Goal: Task Accomplishment & Management: Use online tool/utility

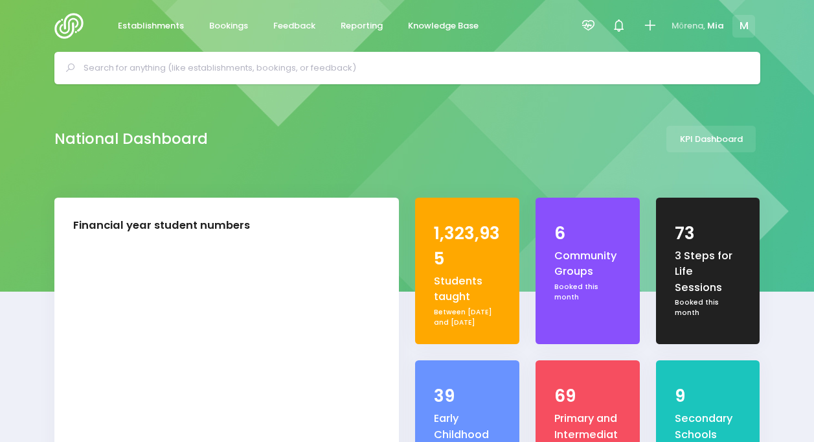
select select "5"
click at [624, 130] on div "National Dashboard KPI Dashboard" at bounding box center [407, 139] width 739 height 27
click at [588, 14] on div at bounding box center [588, 26] width 29 height 29
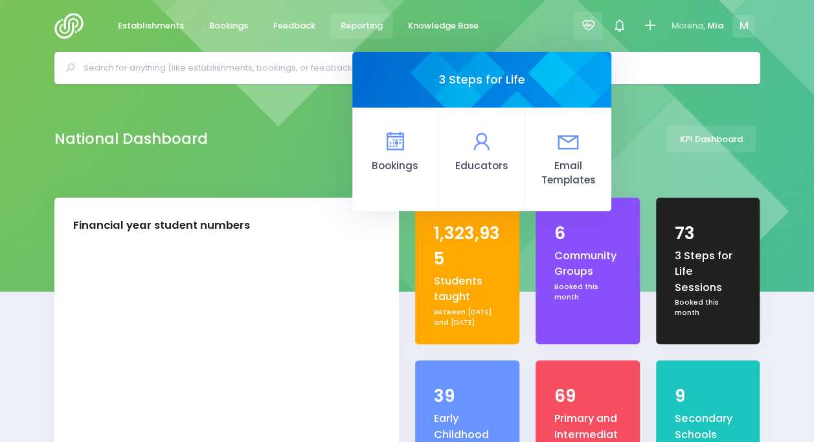
click at [363, 15] on link "Reporting" at bounding box center [361, 26] width 63 height 25
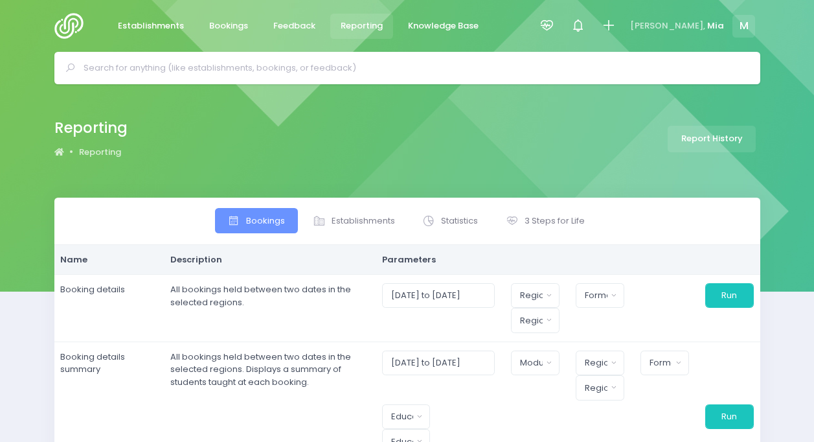
select select
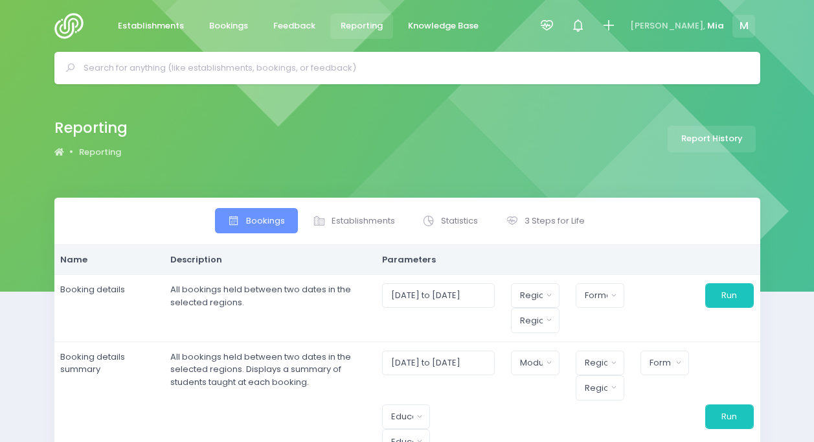
select select
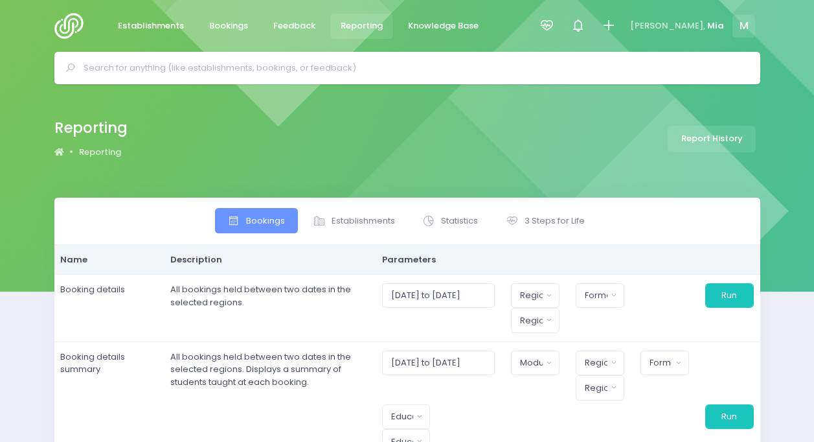
select select
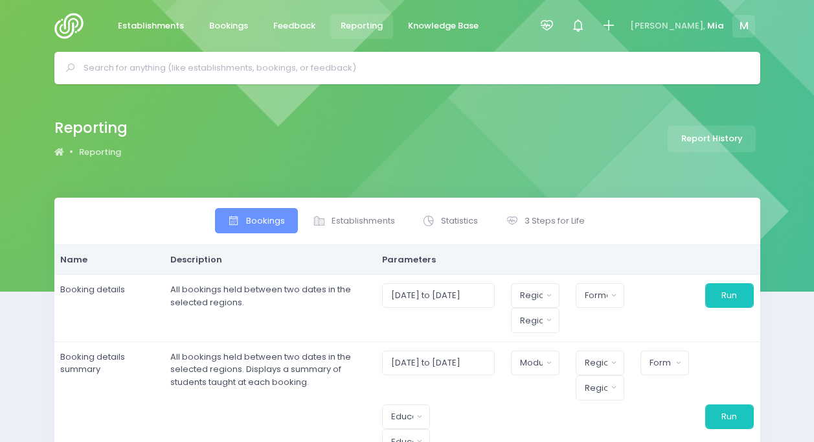
select select
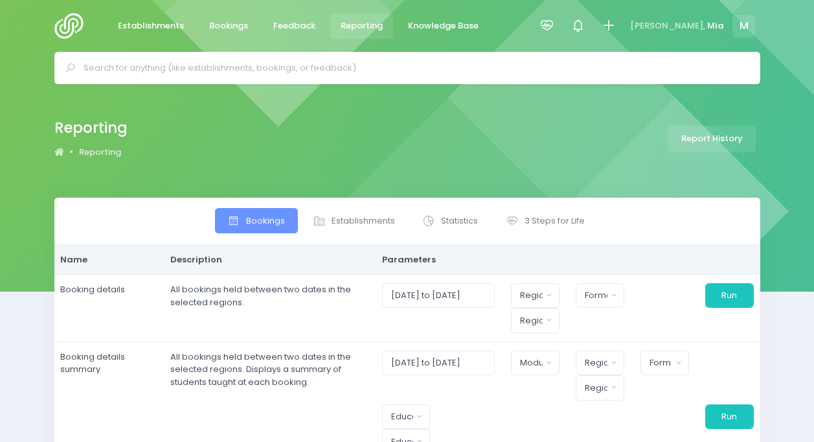
select select
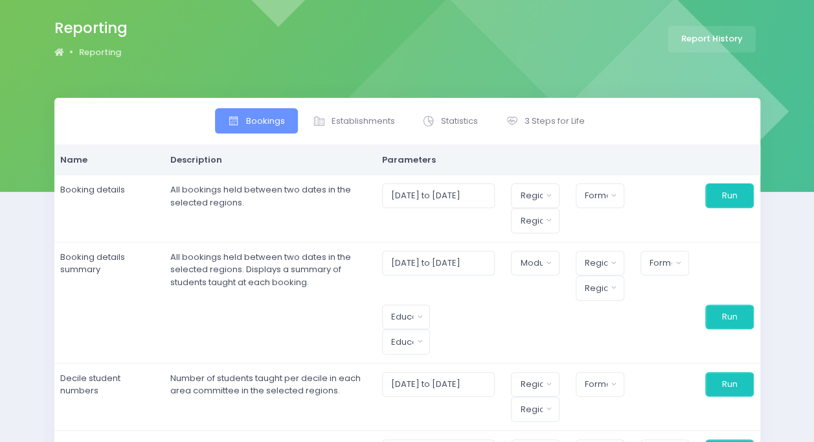
scroll to position [104, 0]
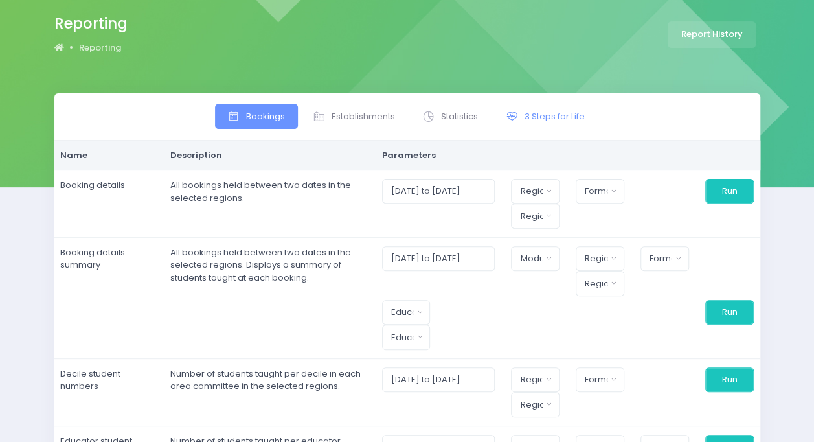
click at [552, 119] on span "3 Steps for Life" at bounding box center [555, 116] width 60 height 13
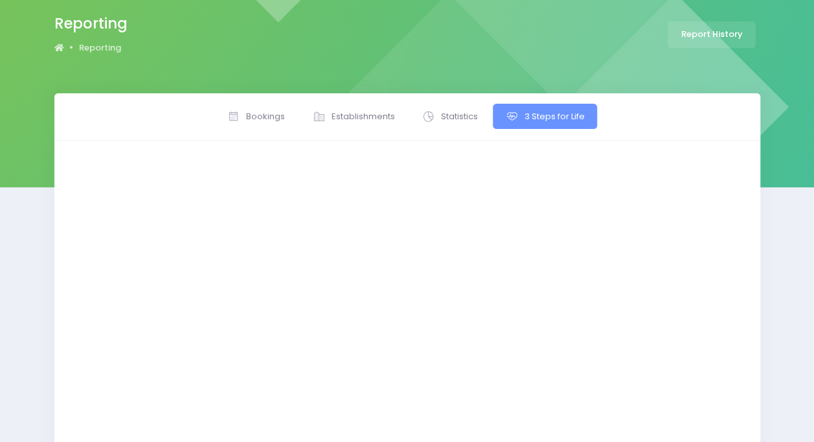
scroll to position [22, 0]
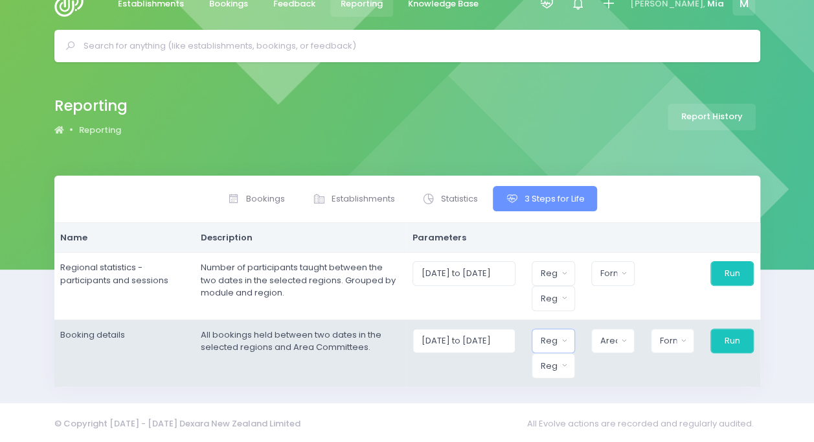
click at [555, 328] on button "Region" at bounding box center [553, 340] width 43 height 25
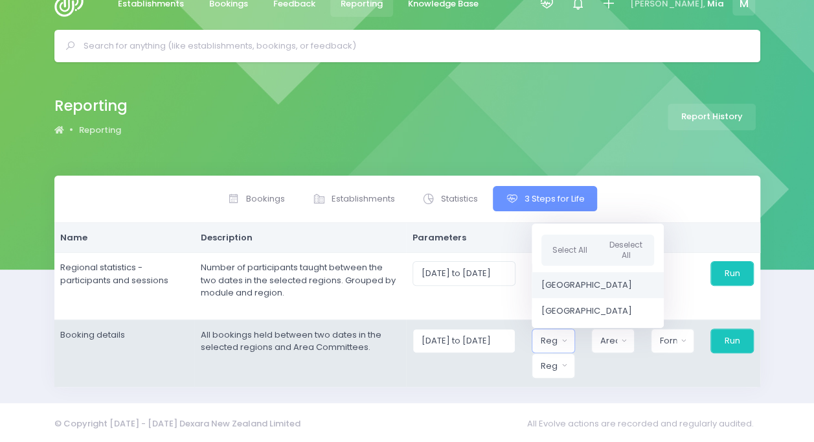
click at [573, 285] on span "[GEOGRAPHIC_DATA]" at bounding box center [587, 285] width 91 height 13
select select "Northern"
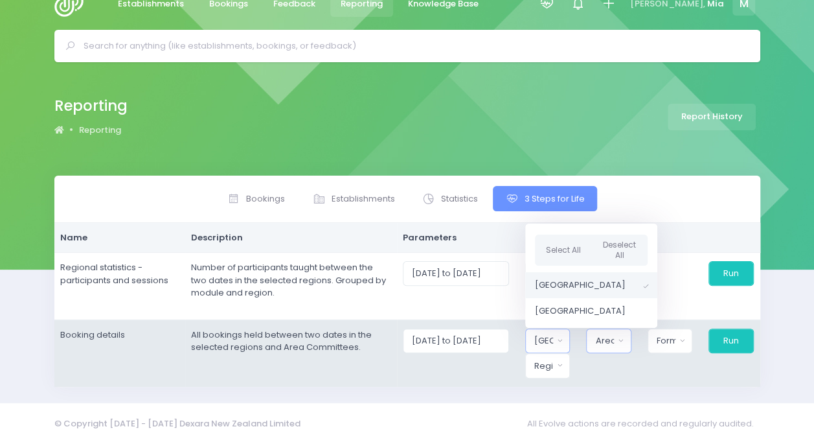
click at [614, 343] on div "Area Committee" at bounding box center [604, 340] width 19 height 13
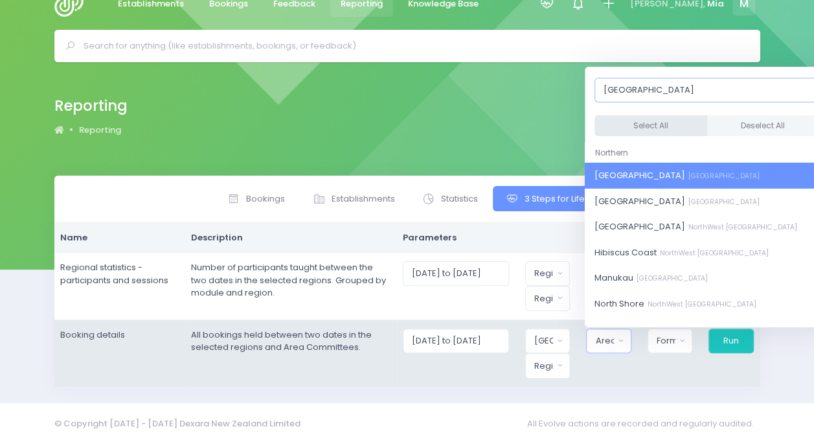
type input "auckland"
click at [655, 120] on button "Select All" at bounding box center [651, 125] width 113 height 21
select select "Central Auckland"
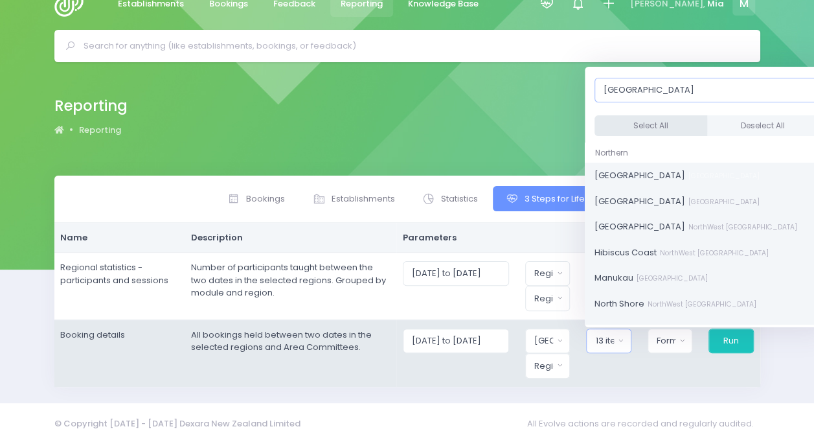
scroll to position [28, 0]
click at [661, 328] on button "Format" at bounding box center [670, 340] width 45 height 25
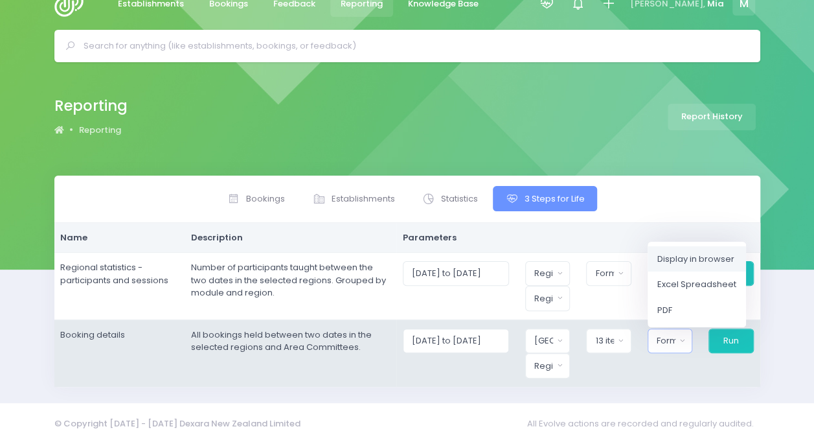
click at [676, 246] on link "Display in browser" at bounding box center [697, 259] width 98 height 26
select select "web"
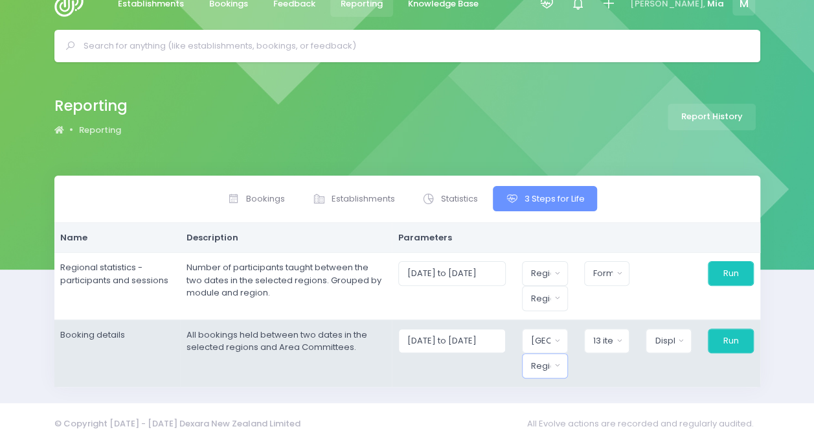
click at [558, 357] on button "Region" at bounding box center [545, 365] width 46 height 25
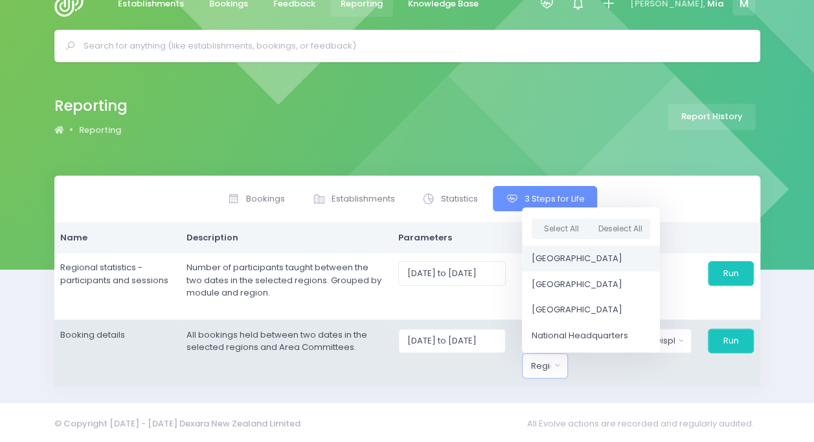
click at [573, 248] on link "[GEOGRAPHIC_DATA]" at bounding box center [591, 259] width 138 height 26
select select "Northern"
click at [732, 349] on button "Run" at bounding box center [731, 340] width 47 height 25
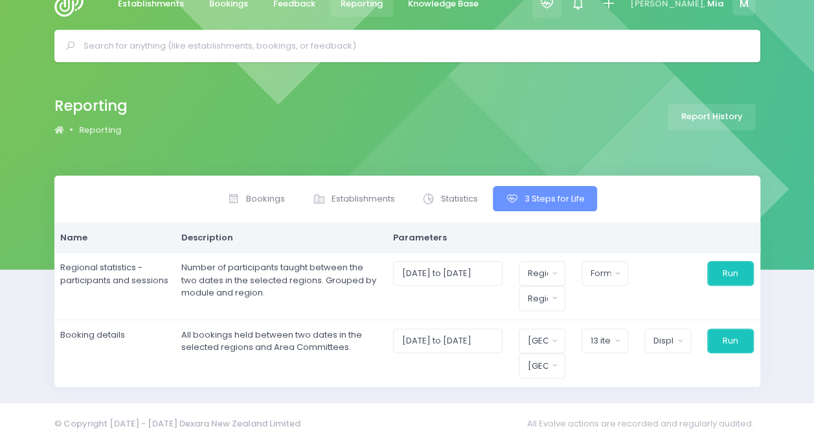
click at [555, 8] on icon at bounding box center [547, 3] width 15 height 15
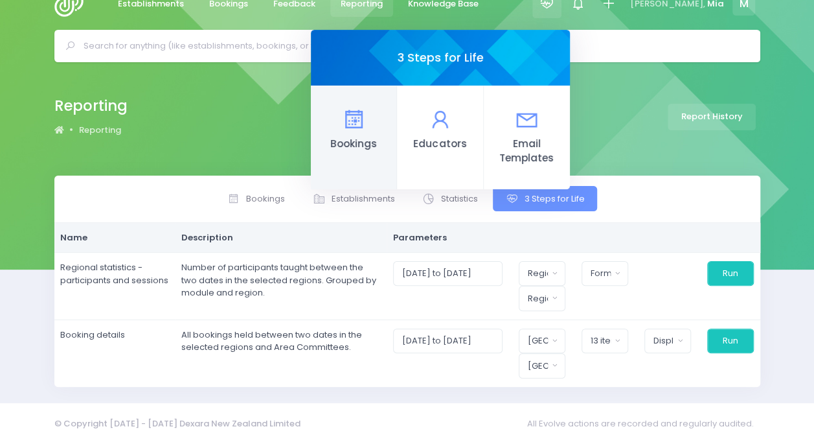
click at [367, 107] on icon at bounding box center [353, 119] width 25 height 25
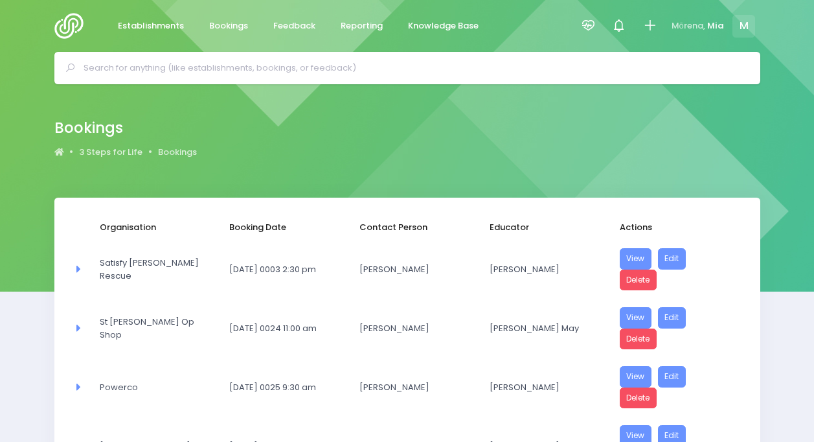
select select "20"
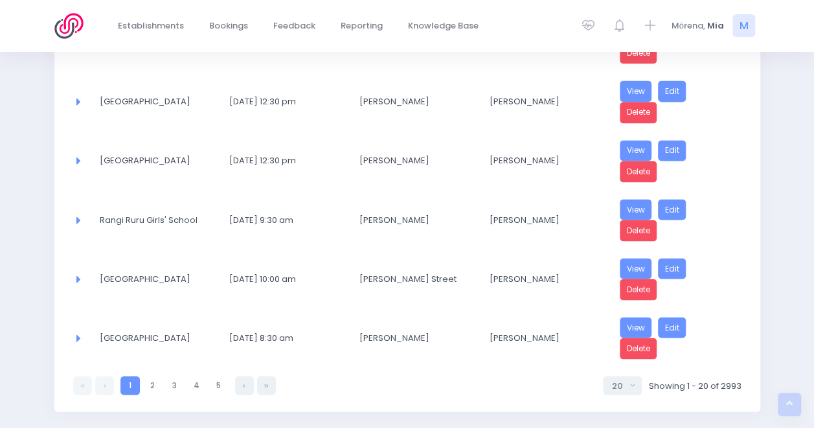
scroll to position [1063, 0]
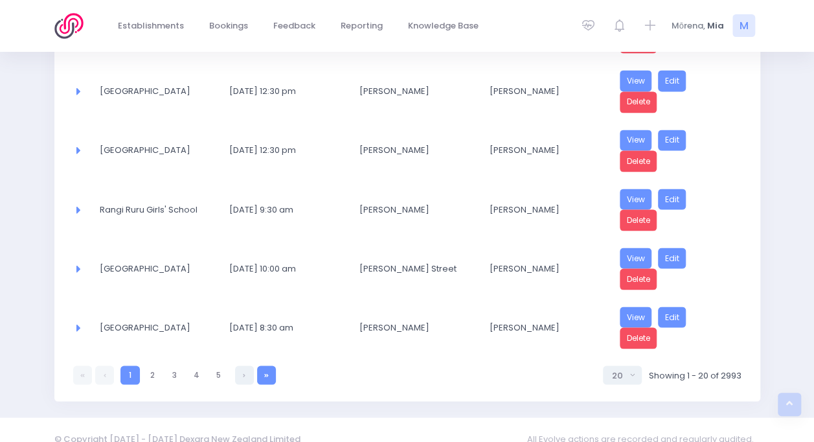
click at [266, 365] on link at bounding box center [266, 374] width 19 height 19
select select "20"
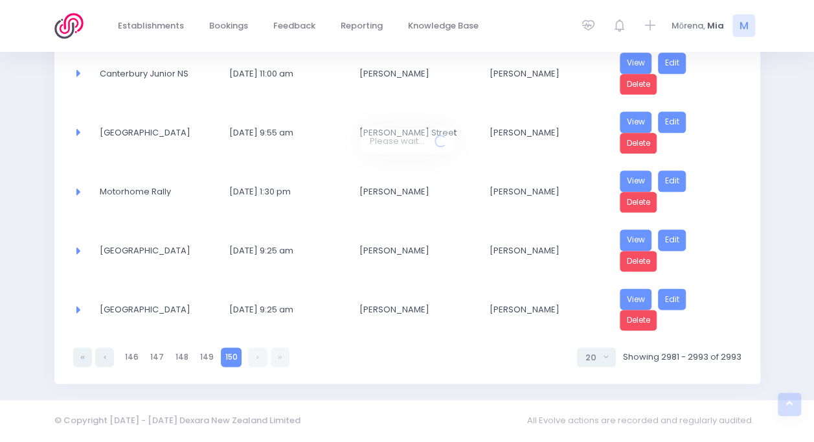
scroll to position [656, 0]
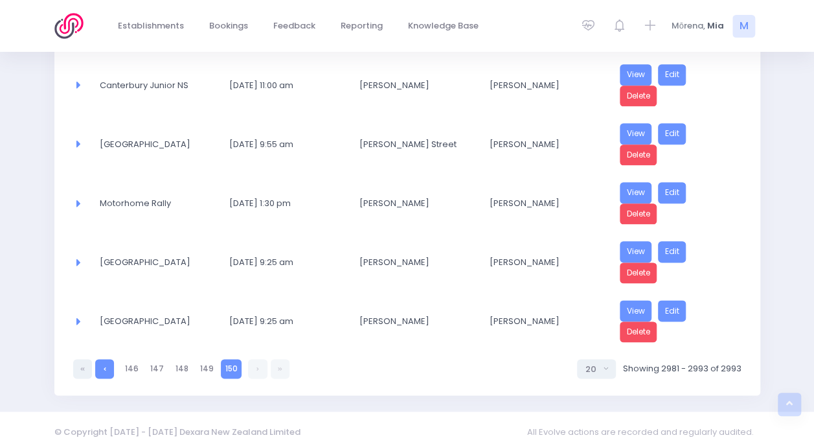
click at [103, 359] on link at bounding box center [104, 368] width 19 height 19
select select "20"
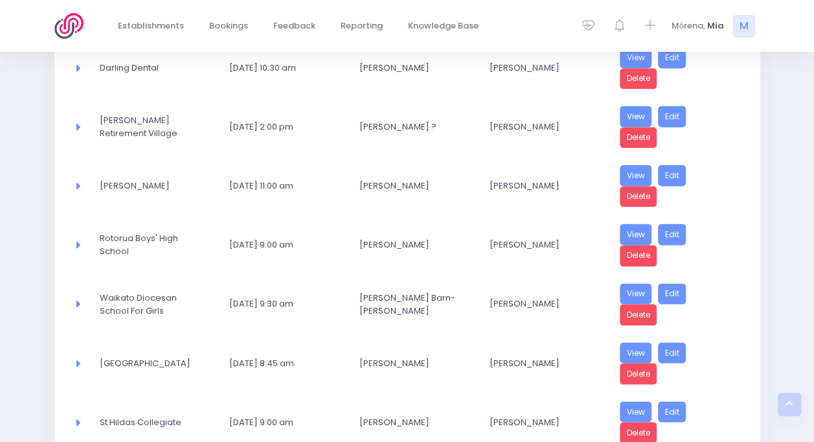
scroll to position [1063, 0]
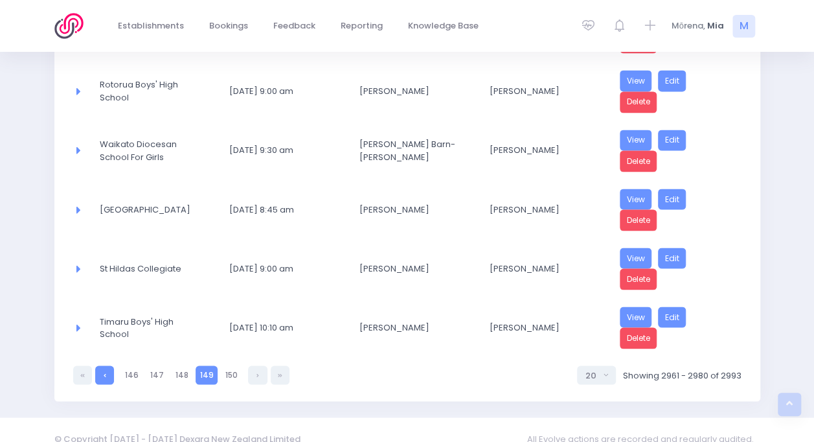
click at [97, 365] on link at bounding box center [104, 374] width 19 height 19
select select "20"
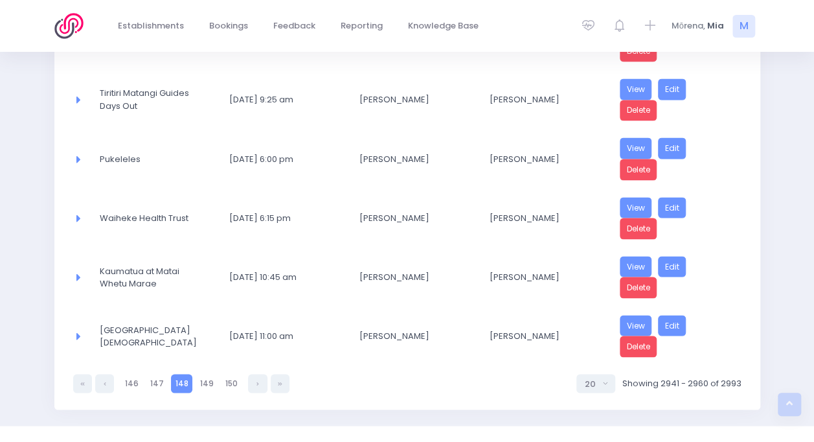
click at [97, 374] on link at bounding box center [104, 383] width 19 height 19
select select "20"
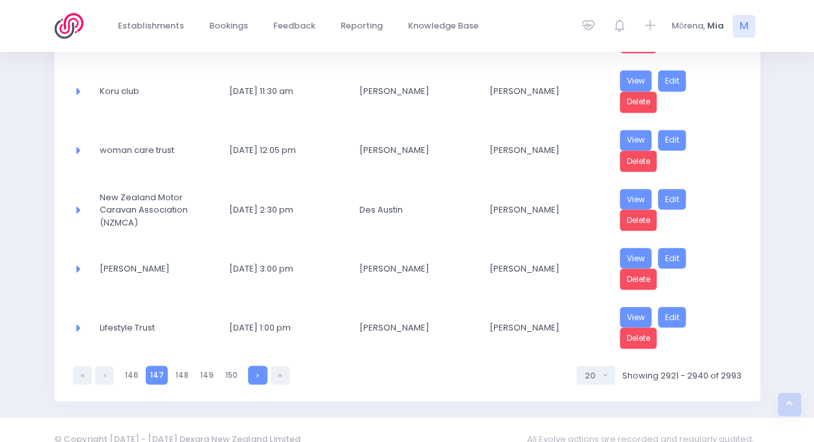
click at [248, 365] on link at bounding box center [257, 374] width 19 height 19
select select "20"
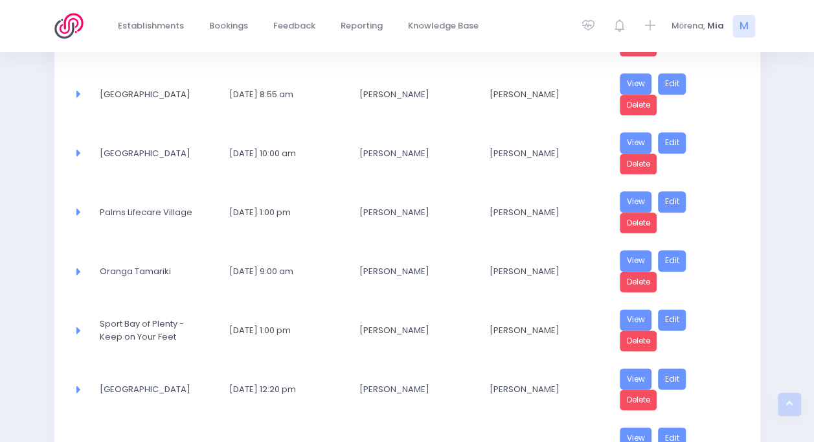
scroll to position [652, 0]
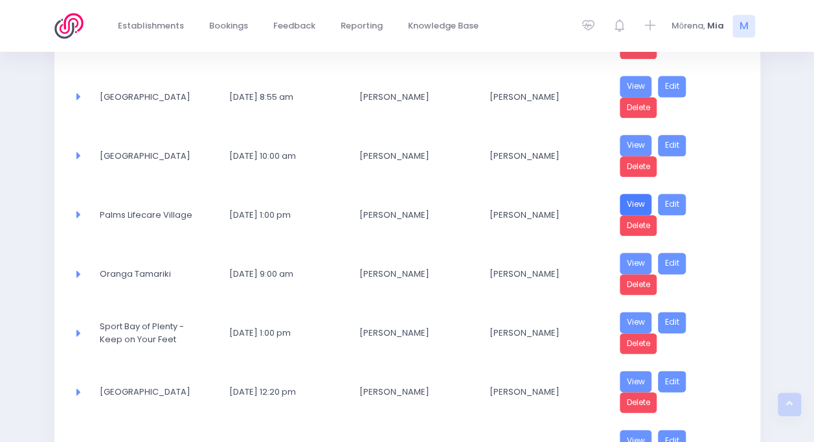
click at [632, 194] on link "View" at bounding box center [636, 204] width 32 height 21
click at [673, 194] on link "Edit" at bounding box center [672, 204] width 29 height 21
